Goal: Task Accomplishment & Management: Use online tool/utility

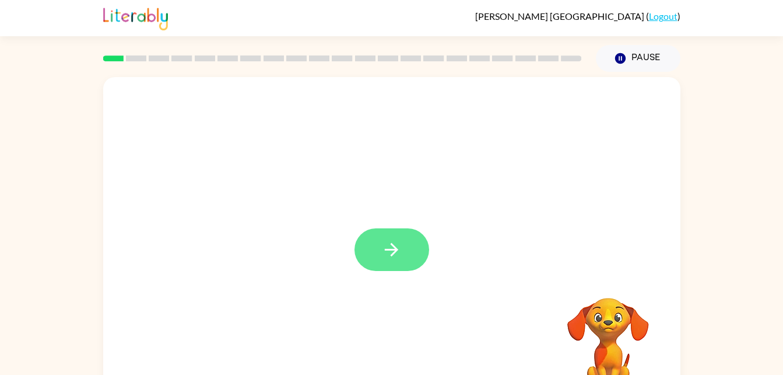
click at [405, 265] on button "button" at bounding box center [392, 249] width 75 height 43
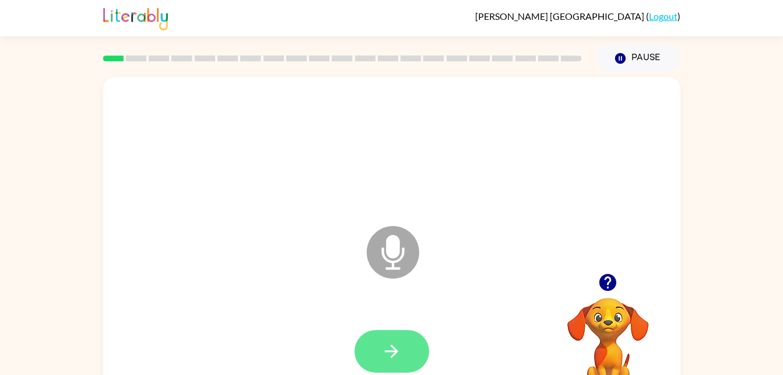
click at [413, 363] on button "button" at bounding box center [392, 351] width 75 height 43
click at [397, 259] on icon at bounding box center [393, 252] width 53 height 53
click at [395, 358] on icon "button" at bounding box center [392, 351] width 20 height 20
click at [407, 352] on button "button" at bounding box center [392, 351] width 75 height 43
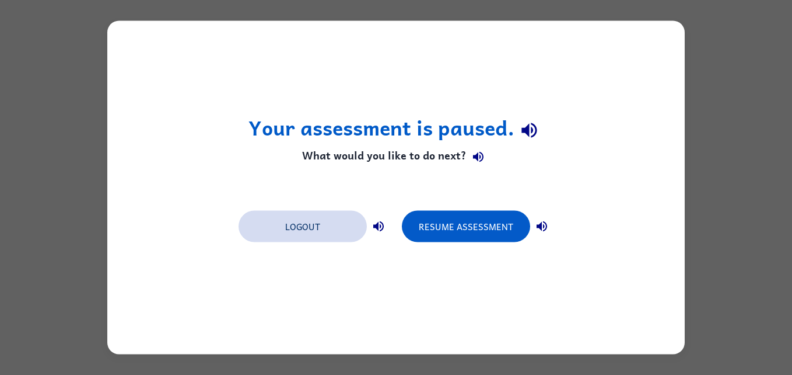
click at [312, 221] on button "Logout" at bounding box center [303, 227] width 128 height 32
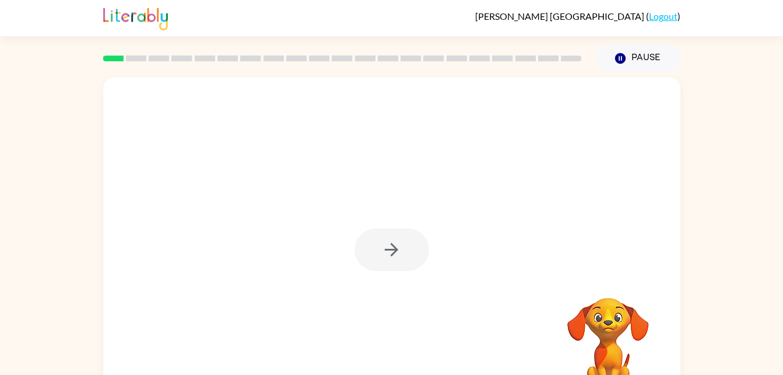
click at [407, 260] on div at bounding box center [392, 249] width 75 height 43
click at [413, 251] on div at bounding box center [392, 249] width 75 height 43
click at [422, 252] on div at bounding box center [392, 249] width 75 height 43
click at [406, 263] on div at bounding box center [392, 249] width 75 height 43
click at [419, 251] on div at bounding box center [392, 249] width 75 height 43
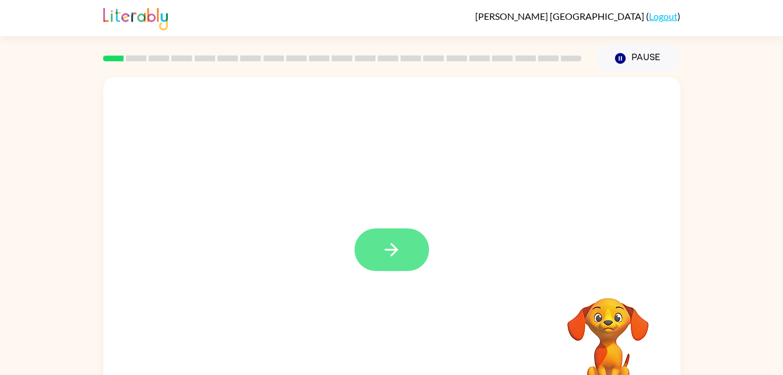
click at [390, 255] on icon "button" at bounding box center [392, 249] width 20 height 20
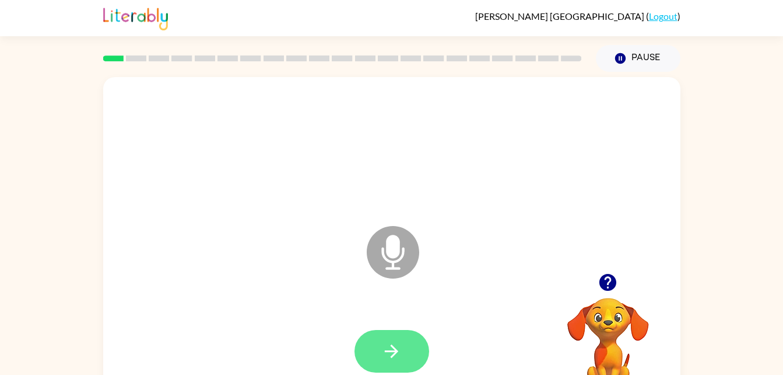
click at [404, 345] on button "button" at bounding box center [392, 351] width 75 height 43
click at [397, 349] on icon "button" at bounding box center [392, 351] width 20 height 20
click at [376, 353] on button "button" at bounding box center [392, 351] width 75 height 43
click at [387, 341] on icon "button" at bounding box center [392, 351] width 20 height 20
click at [378, 356] on button "button" at bounding box center [392, 351] width 75 height 43
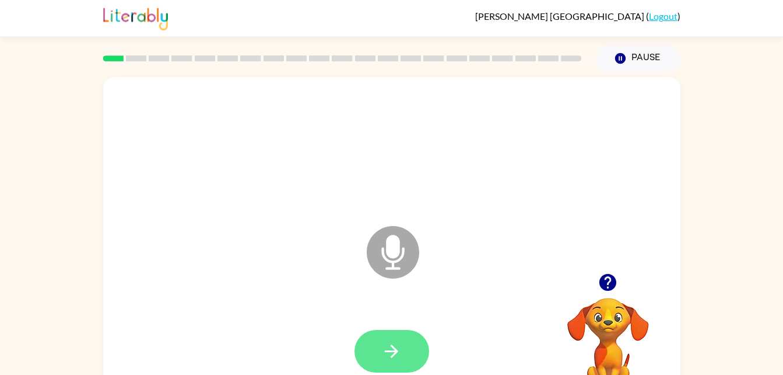
click at [396, 349] on icon "button" at bounding box center [391, 350] width 13 height 13
click at [388, 354] on icon "button" at bounding box center [392, 351] width 20 height 20
click at [396, 354] on icon "button" at bounding box center [392, 351] width 20 height 20
click at [405, 354] on button "button" at bounding box center [392, 351] width 75 height 43
click at [414, 370] on div at bounding box center [392, 351] width 554 height 96
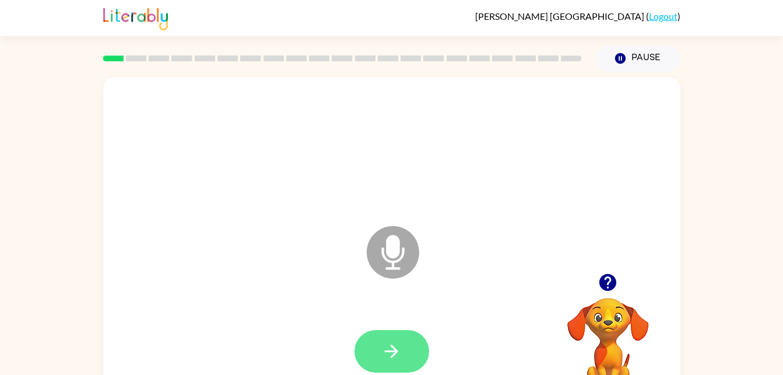
click at [409, 355] on button "button" at bounding box center [392, 351] width 75 height 43
click at [401, 348] on icon "button" at bounding box center [392, 351] width 20 height 20
click at [398, 359] on icon "button" at bounding box center [392, 351] width 20 height 20
click at [410, 351] on button "button" at bounding box center [392, 351] width 75 height 43
click at [396, 342] on icon "button" at bounding box center [392, 351] width 20 height 20
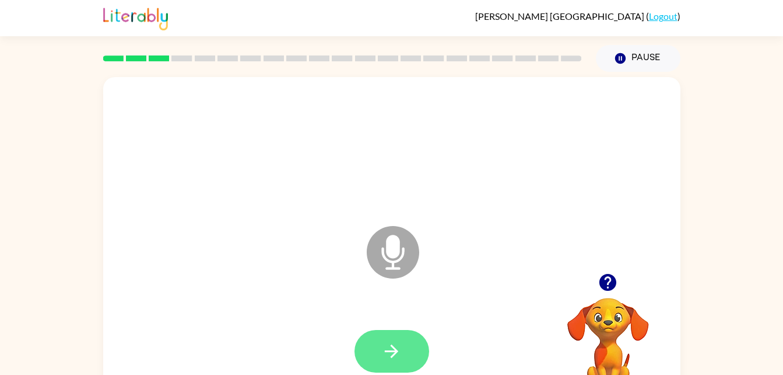
click at [389, 361] on icon "button" at bounding box center [392, 351] width 20 height 20
click at [398, 339] on button "button" at bounding box center [392, 351] width 75 height 43
click at [412, 356] on button "button" at bounding box center [392, 351] width 75 height 43
click at [400, 343] on icon "button" at bounding box center [392, 351] width 20 height 20
click at [419, 371] on div at bounding box center [392, 351] width 75 height 43
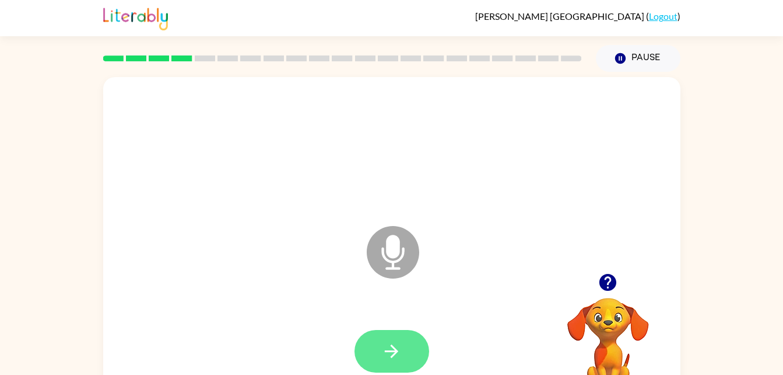
click at [399, 368] on button "button" at bounding box center [392, 351] width 75 height 43
click at [415, 348] on button "button" at bounding box center [392, 351] width 75 height 43
click at [404, 351] on button "button" at bounding box center [392, 351] width 75 height 43
click at [408, 336] on button "button" at bounding box center [392, 351] width 75 height 43
click at [393, 355] on icon "button" at bounding box center [391, 350] width 13 height 13
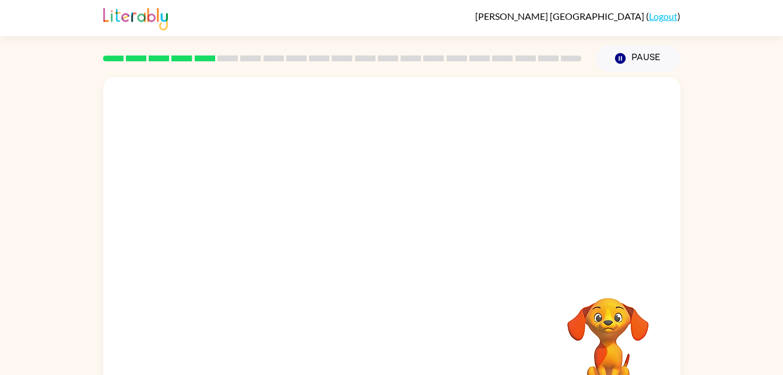
click at [199, 76] on div at bounding box center [342, 58] width 493 height 41
click at [193, 79] on div at bounding box center [392, 243] width 578 height 333
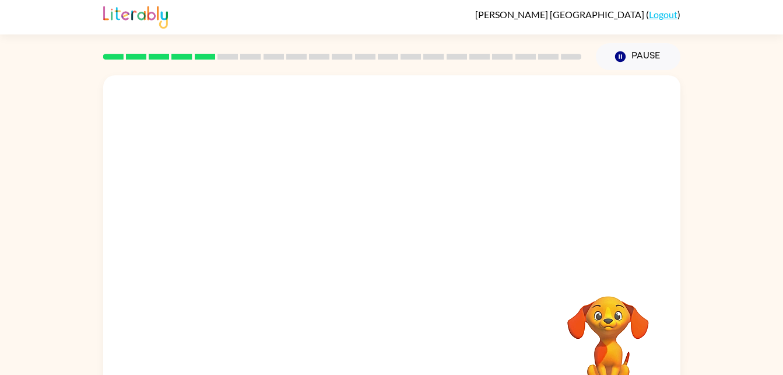
click at [583, 157] on div at bounding box center [392, 147] width 554 height 96
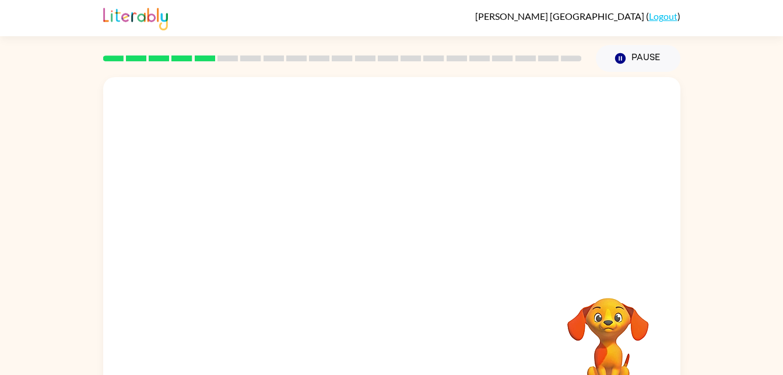
click at [620, 208] on div at bounding box center [392, 243] width 578 height 333
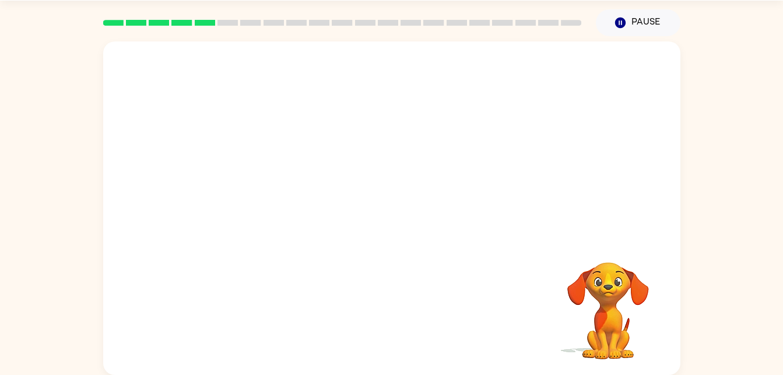
click at [654, 149] on div at bounding box center [392, 113] width 554 height 96
click at [646, 143] on div at bounding box center [392, 113] width 554 height 96
click at [666, 170] on div at bounding box center [392, 207] width 578 height 333
click at [663, 142] on div at bounding box center [392, 113] width 554 height 96
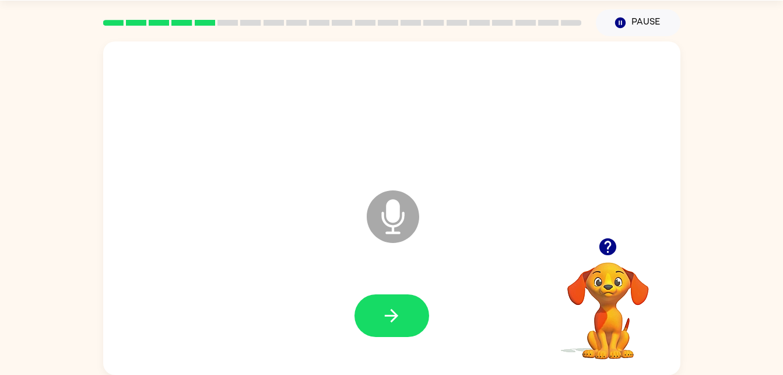
click at [730, 180] on div "Microphone The Microphone is here when it is your turn to talk Your browser mus…" at bounding box center [391, 205] width 783 height 338
click at [376, 310] on button "button" at bounding box center [392, 315] width 75 height 43
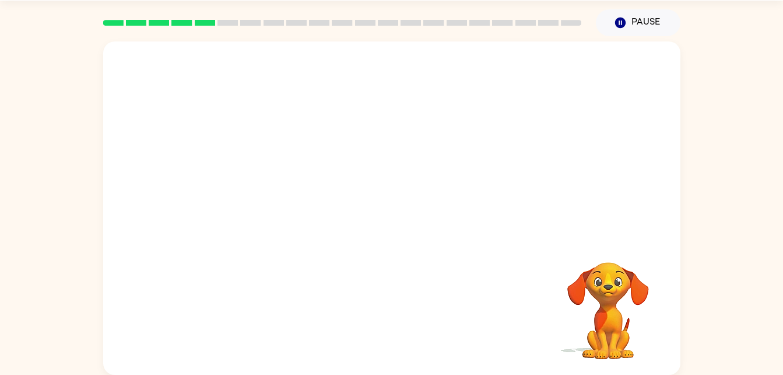
click at [757, 262] on div "Your browser must support playing .mp4 files to use Literably. Please try using…" at bounding box center [391, 205] width 783 height 338
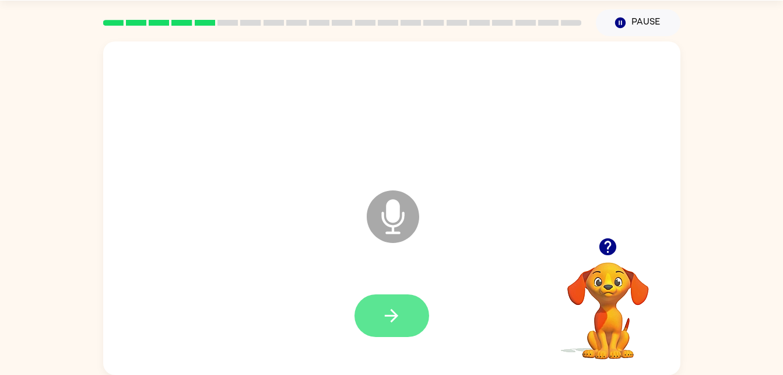
click at [421, 305] on button "button" at bounding box center [392, 315] width 75 height 43
click at [393, 318] on icon "button" at bounding box center [392, 315] width 20 height 20
click at [394, 319] on icon "button" at bounding box center [391, 315] width 13 height 13
click at [398, 335] on button "button" at bounding box center [392, 315] width 75 height 43
click at [400, 336] on button "button" at bounding box center [392, 315] width 75 height 43
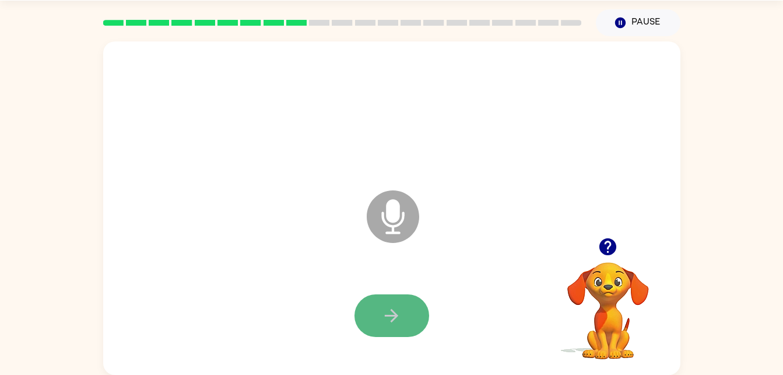
click at [377, 318] on button "button" at bounding box center [392, 315] width 75 height 43
click at [386, 312] on icon "button" at bounding box center [392, 315] width 20 height 20
click at [396, 302] on button "button" at bounding box center [392, 315] width 75 height 43
click at [381, 318] on button "button" at bounding box center [392, 315] width 75 height 43
click at [380, 319] on button "button" at bounding box center [392, 315] width 75 height 43
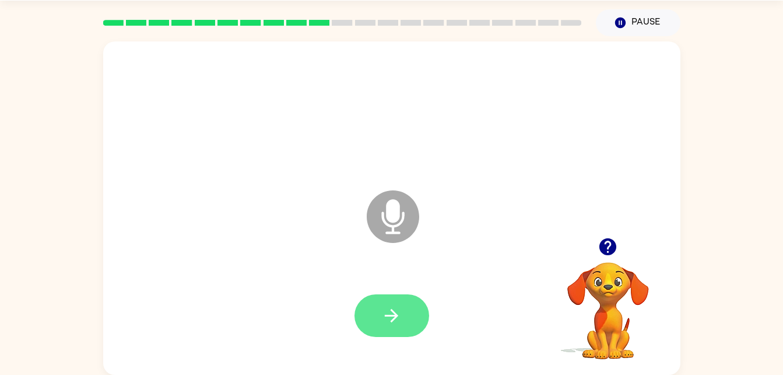
click at [388, 312] on icon "button" at bounding box center [392, 315] width 20 height 20
click at [376, 319] on button "button" at bounding box center [392, 315] width 75 height 43
click at [391, 328] on button "button" at bounding box center [392, 315] width 75 height 43
click at [405, 314] on button "button" at bounding box center [392, 315] width 75 height 43
click at [394, 320] on icon "button" at bounding box center [391, 315] width 13 height 13
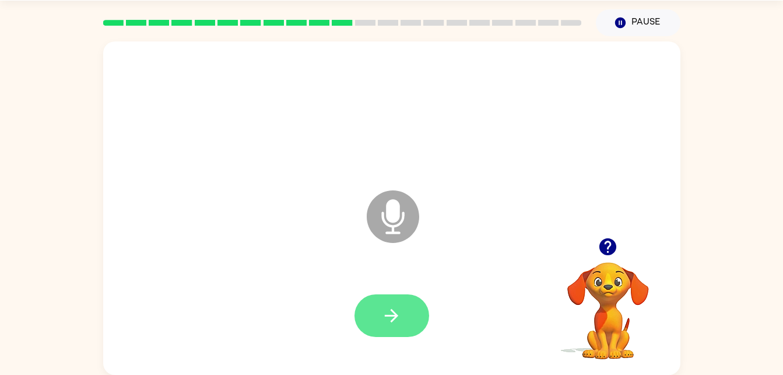
click at [396, 322] on icon "button" at bounding box center [392, 315] width 20 height 20
click at [399, 325] on icon "button" at bounding box center [392, 315] width 20 height 20
click at [392, 324] on icon "button" at bounding box center [392, 315] width 20 height 20
click at [418, 323] on button "button" at bounding box center [392, 315] width 75 height 43
click at [398, 306] on icon "button" at bounding box center [392, 315] width 20 height 20
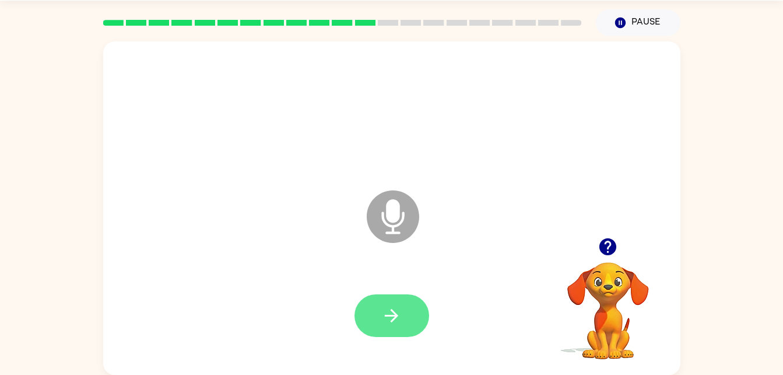
click at [410, 319] on button "button" at bounding box center [392, 315] width 75 height 43
click at [391, 325] on icon "button" at bounding box center [392, 315] width 20 height 20
click at [379, 325] on button "button" at bounding box center [392, 315] width 75 height 43
click at [386, 316] on icon "button" at bounding box center [391, 315] width 13 height 13
click at [386, 309] on icon "button" at bounding box center [392, 315] width 20 height 20
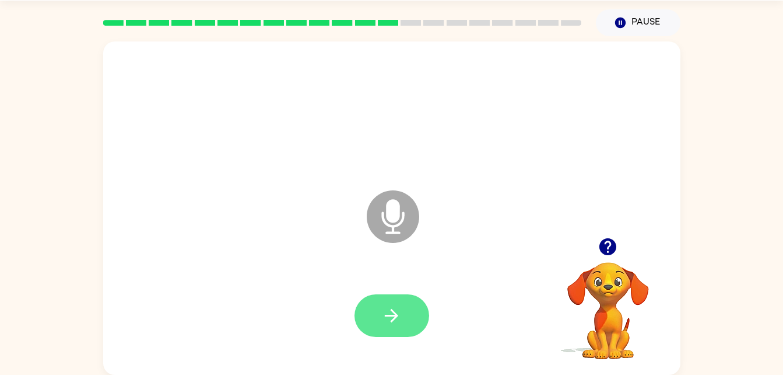
click at [404, 313] on button "button" at bounding box center [392, 315] width 75 height 43
click at [380, 331] on button "button" at bounding box center [392, 315] width 75 height 43
click at [373, 319] on button "button" at bounding box center [392, 315] width 75 height 43
click at [383, 322] on icon "button" at bounding box center [392, 315] width 20 height 20
click at [377, 314] on button "button" at bounding box center [392, 315] width 75 height 43
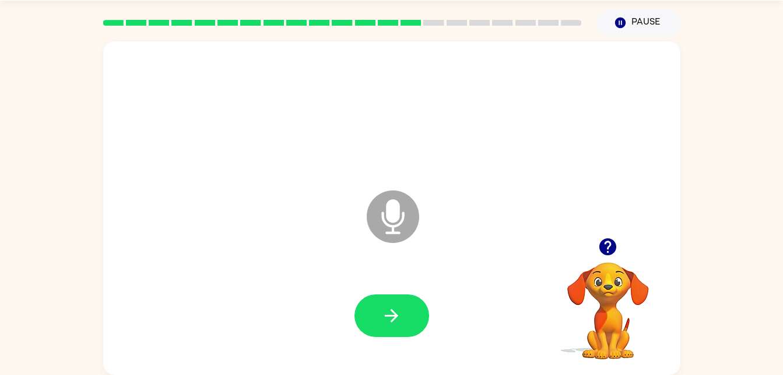
click at [374, 345] on div at bounding box center [392, 316] width 554 height 96
click at [396, 317] on icon "button" at bounding box center [391, 315] width 13 height 13
click at [386, 314] on icon "button" at bounding box center [392, 315] width 20 height 20
click at [403, 322] on button "button" at bounding box center [392, 315] width 75 height 43
click at [389, 319] on icon "button" at bounding box center [392, 315] width 20 height 20
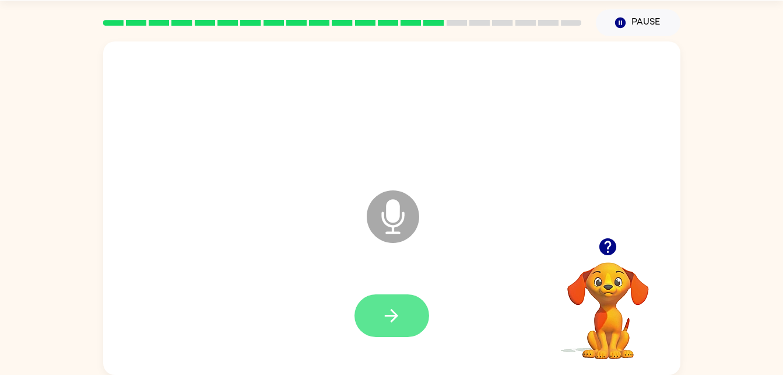
click at [394, 294] on button "button" at bounding box center [392, 315] width 75 height 43
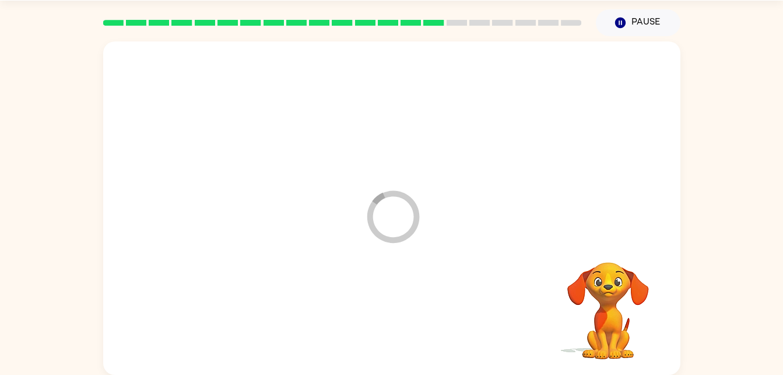
click at [396, 343] on div at bounding box center [392, 316] width 554 height 96
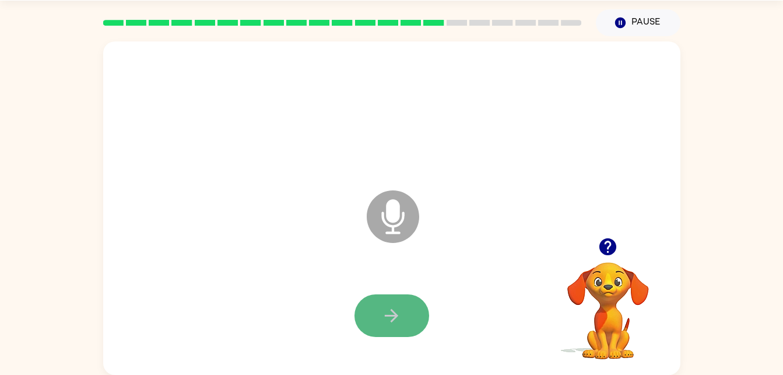
click at [375, 301] on button "button" at bounding box center [392, 315] width 75 height 43
click at [370, 315] on button "button" at bounding box center [392, 315] width 75 height 43
click at [386, 316] on icon "button" at bounding box center [391, 315] width 13 height 13
click at [394, 318] on icon "button" at bounding box center [391, 315] width 13 height 13
click at [383, 323] on icon "button" at bounding box center [392, 315] width 20 height 20
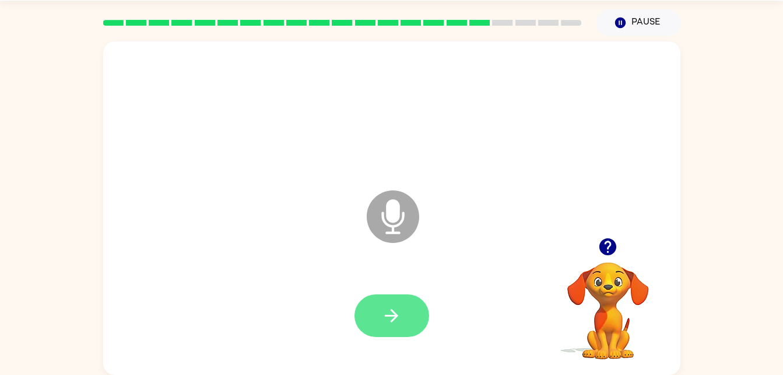
click at [392, 298] on button "button" at bounding box center [392, 315] width 75 height 43
click at [371, 316] on button "button" at bounding box center [392, 315] width 75 height 43
click at [393, 303] on button "button" at bounding box center [392, 315] width 75 height 43
click at [379, 314] on button "button" at bounding box center [392, 315] width 75 height 43
click at [413, 328] on button "button" at bounding box center [392, 315] width 75 height 43
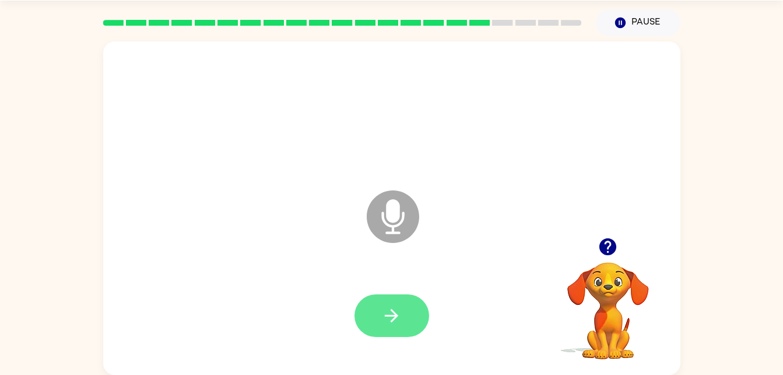
click at [394, 310] on icon "button" at bounding box center [392, 315] width 20 height 20
click at [386, 334] on button "button" at bounding box center [392, 315] width 75 height 43
click at [417, 312] on button "button" at bounding box center [392, 315] width 75 height 43
click at [401, 323] on icon "button" at bounding box center [392, 315] width 20 height 20
click at [395, 330] on button "button" at bounding box center [392, 315] width 75 height 43
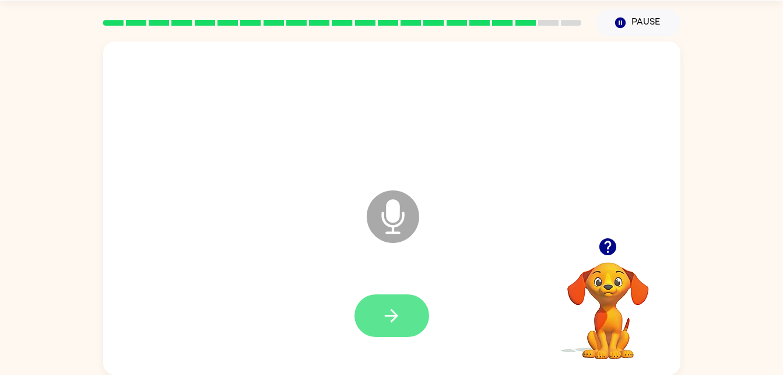
click at [386, 334] on button "button" at bounding box center [392, 315] width 75 height 43
click at [392, 310] on icon "button" at bounding box center [391, 315] width 13 height 13
click at [383, 319] on icon "button" at bounding box center [392, 315] width 20 height 20
click at [390, 312] on icon "button" at bounding box center [392, 315] width 20 height 20
click at [377, 321] on button "button" at bounding box center [392, 315] width 75 height 43
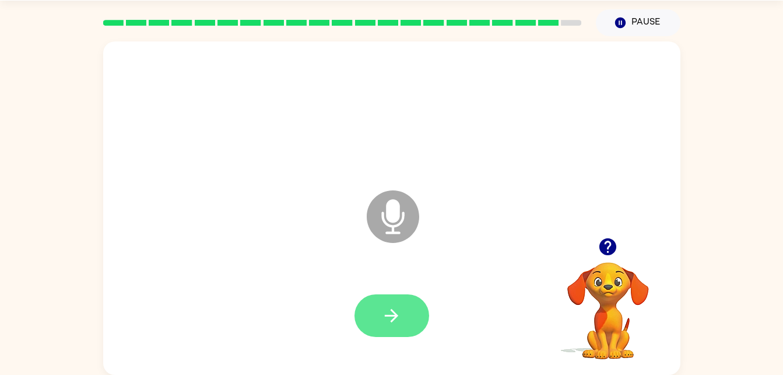
click at [387, 319] on icon "button" at bounding box center [392, 315] width 20 height 20
click at [385, 328] on button "button" at bounding box center [392, 315] width 75 height 43
click at [398, 323] on icon "button" at bounding box center [392, 315] width 20 height 20
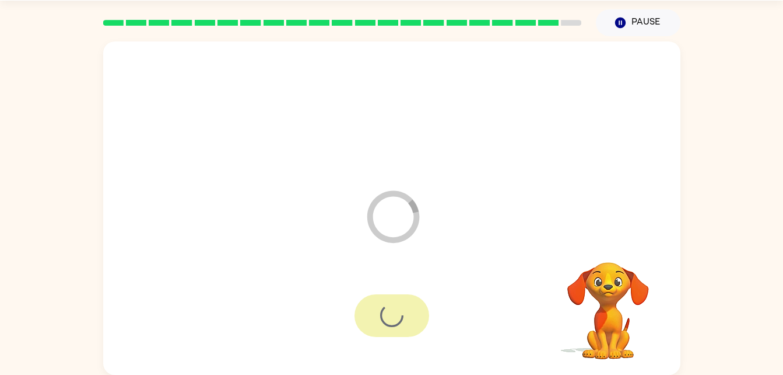
scroll to position [15, 0]
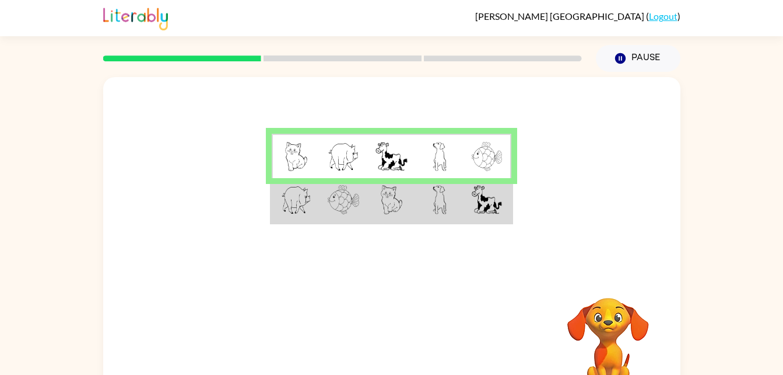
click at [455, 209] on td at bounding box center [440, 200] width 48 height 45
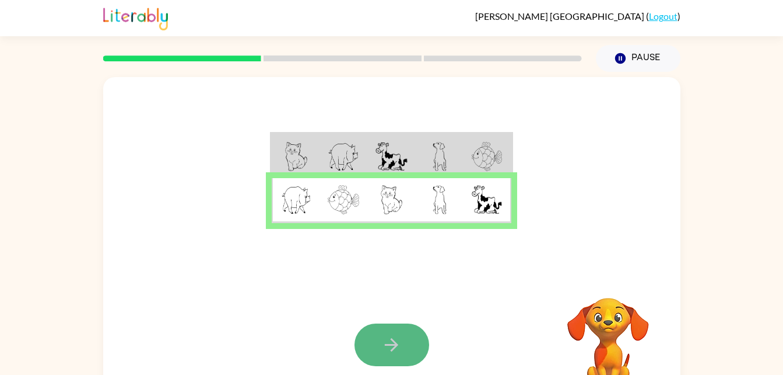
click at [390, 325] on button "button" at bounding box center [392, 344] width 75 height 43
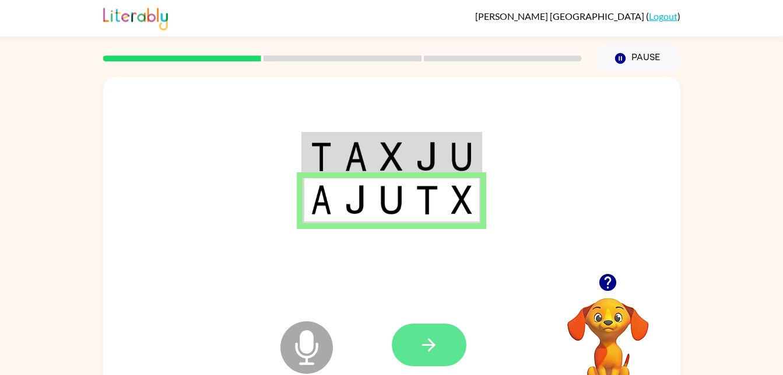
click at [447, 343] on button "button" at bounding box center [429, 344] width 75 height 43
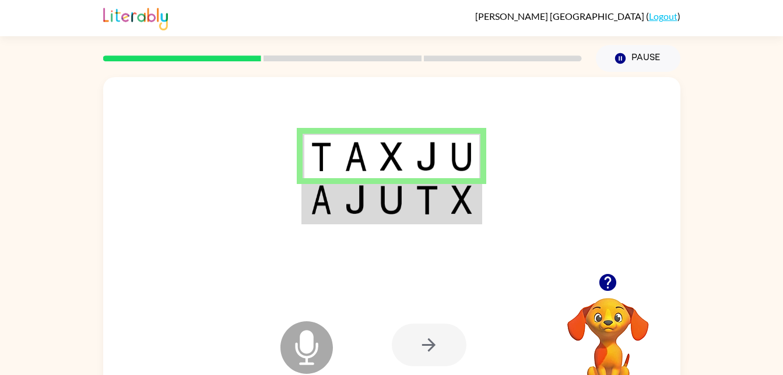
click at [427, 352] on div at bounding box center [429, 344] width 75 height 43
click at [424, 354] on div at bounding box center [429, 344] width 75 height 43
click at [412, 347] on div at bounding box center [429, 344] width 75 height 43
click at [414, 326] on div at bounding box center [429, 344] width 75 height 43
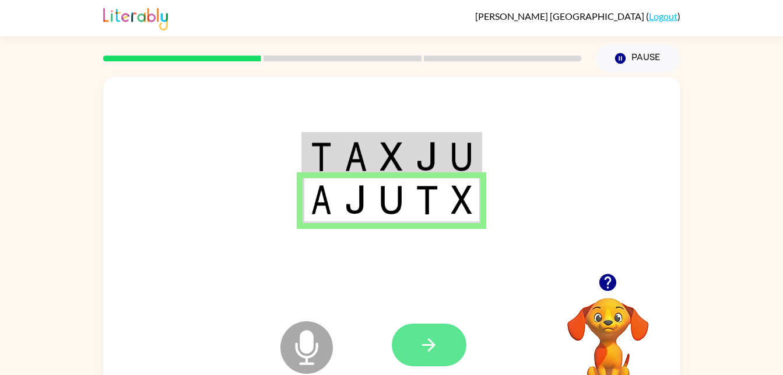
click at [425, 339] on icon "button" at bounding box center [429, 344] width 20 height 20
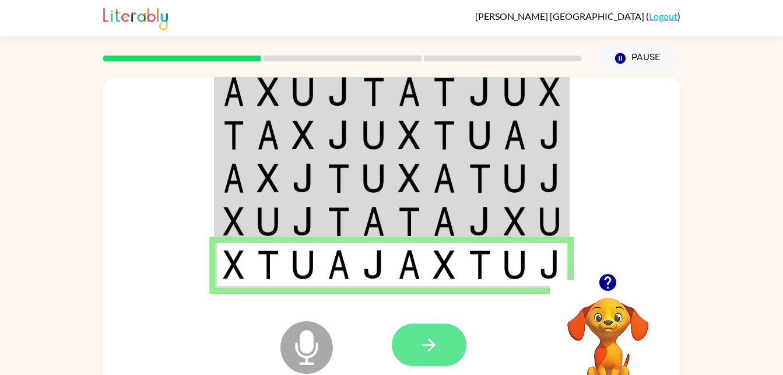
click at [453, 355] on button "button" at bounding box center [429, 344] width 75 height 43
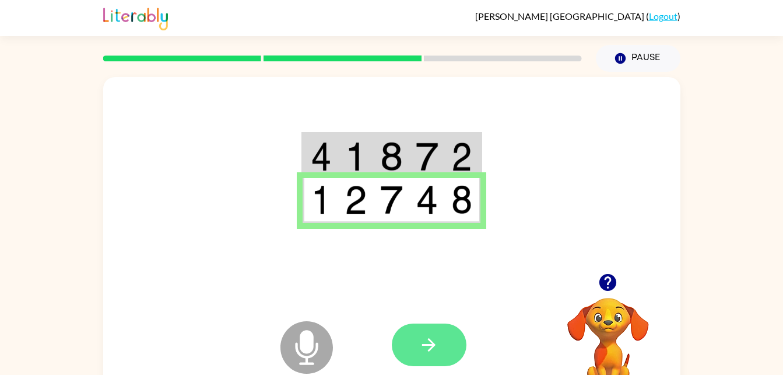
click at [431, 365] on button "button" at bounding box center [429, 344] width 75 height 43
click at [424, 346] on icon "button" at bounding box center [429, 344] width 20 height 20
